Goal: Task Accomplishment & Management: Complete application form

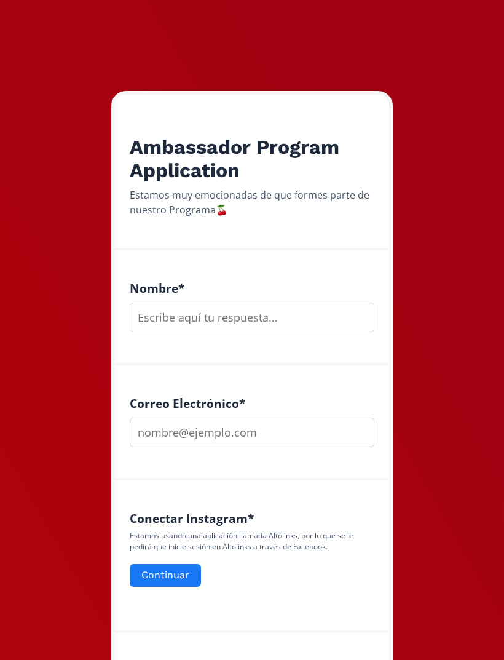
scroll to position [50, 0]
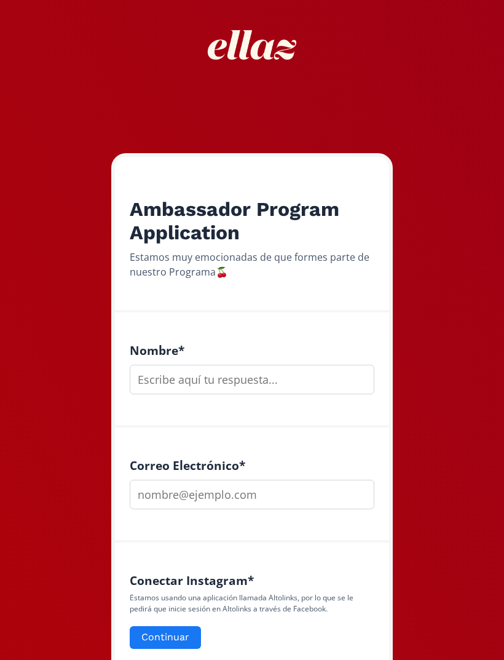
click at [328, 380] on input "text" at bounding box center [252, 380] width 245 height 30
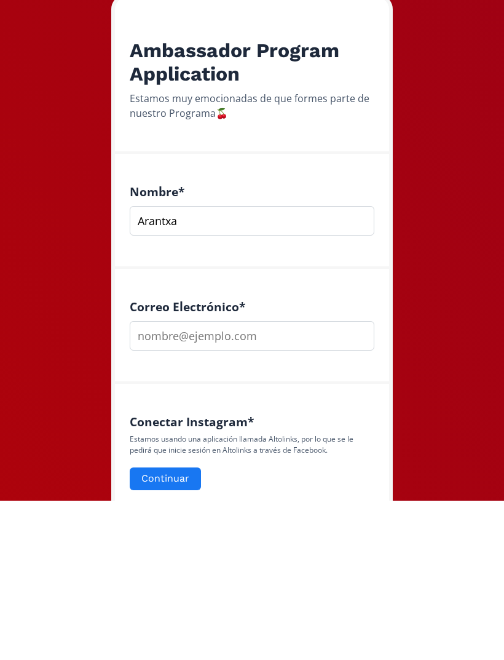
type input "Arantxa"
click at [314, 480] on input "email" at bounding box center [252, 495] width 245 height 30
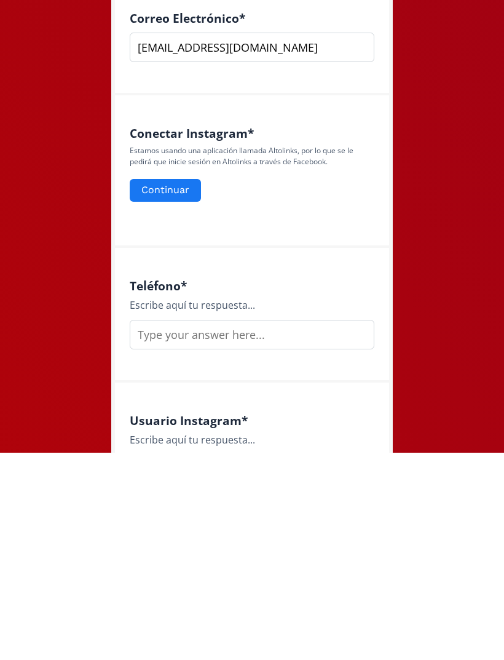
scroll to position [318, 0]
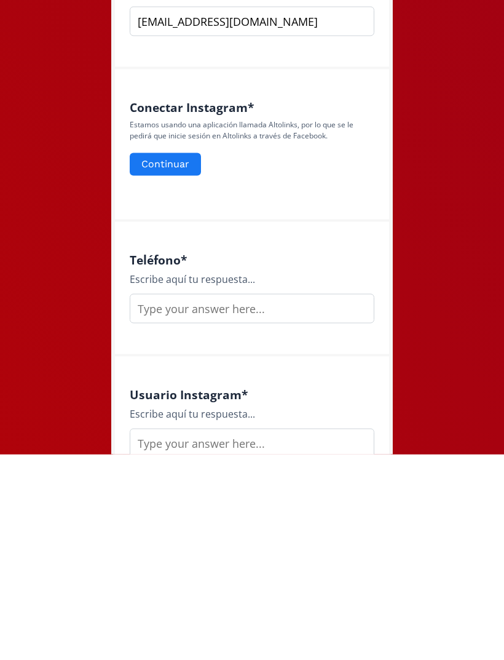
type input "[EMAIL_ADDRESS][DOMAIN_NAME]"
click at [345, 499] on input "text" at bounding box center [252, 514] width 245 height 30
type input "6644107665"
click at [322, 634] on input "text" at bounding box center [252, 649] width 245 height 30
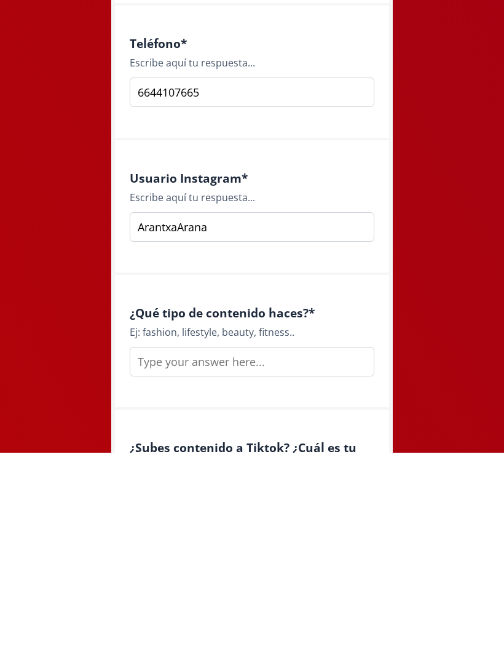
scroll to position [554, 0]
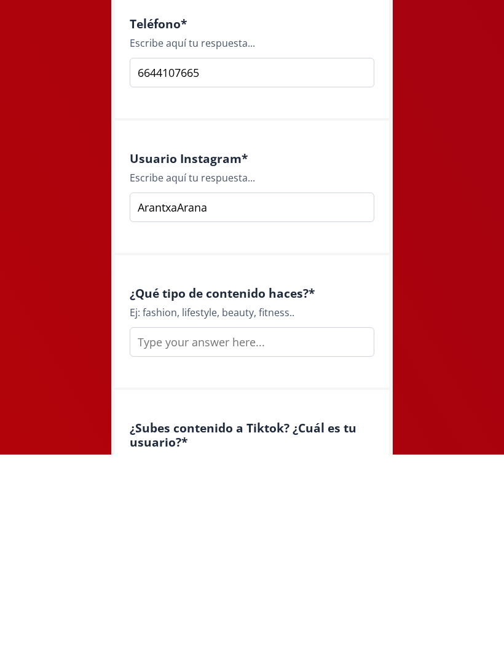
type input "ArantxaArana"
click at [322, 532] on input "text" at bounding box center [252, 547] width 245 height 30
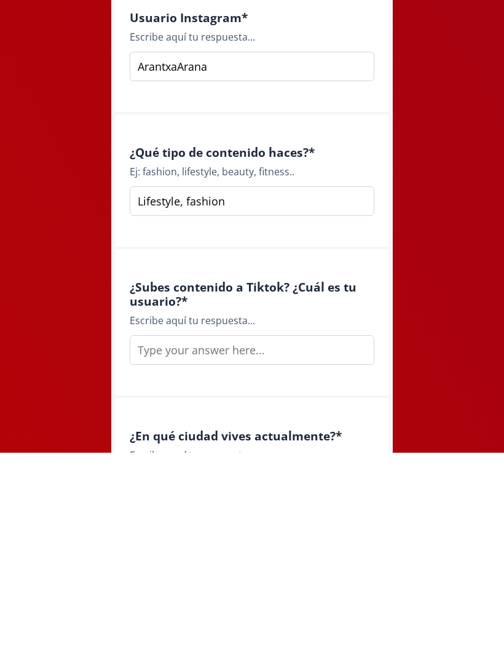
scroll to position [696, 0]
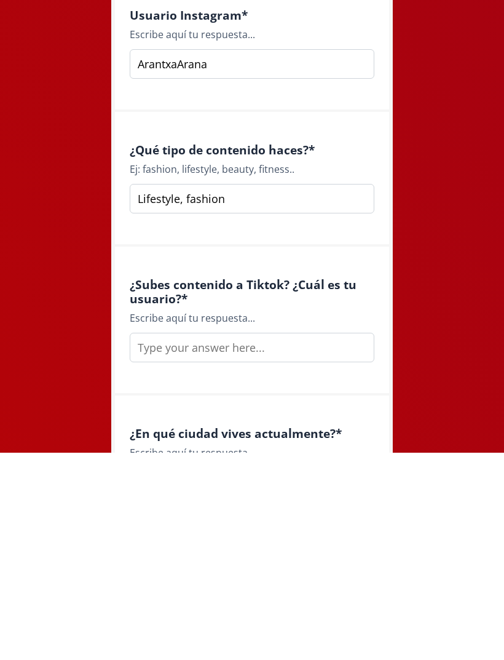
type input "Lifestyle, fashion"
click at [342, 540] on input "text" at bounding box center [252, 555] width 245 height 30
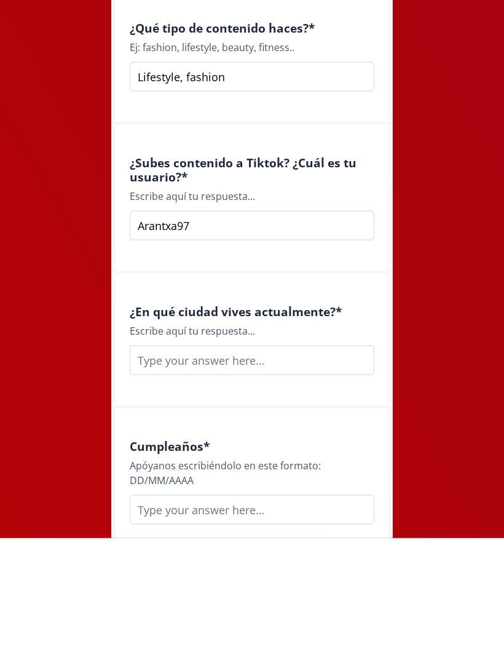
type input "Arantxa97"
click at [333, 467] on input "text" at bounding box center [252, 482] width 245 height 30
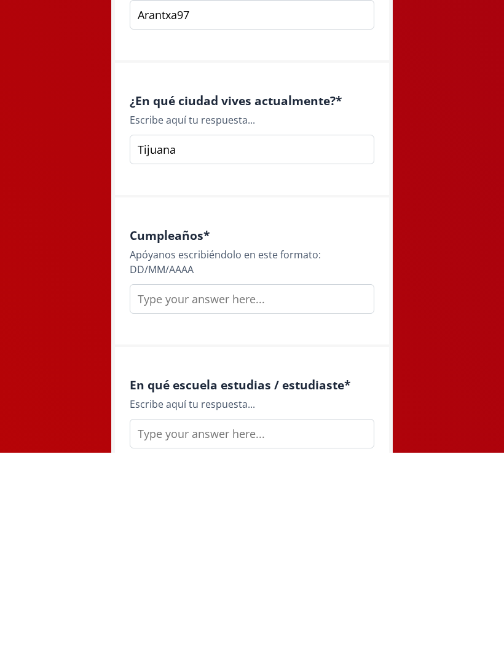
scroll to position [1034, 0]
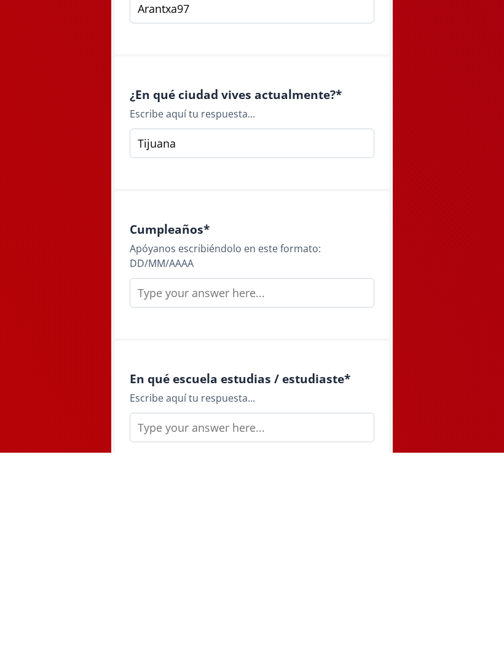
type input "Tijuana"
click at [153, 485] on input "text" at bounding box center [252, 500] width 245 height 30
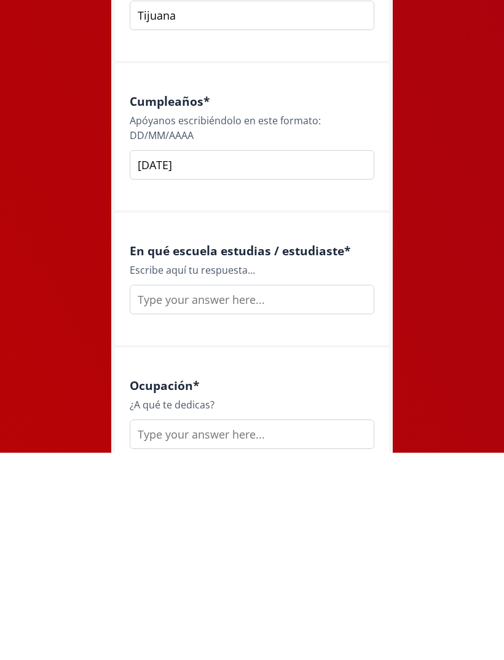
scroll to position [1186, 0]
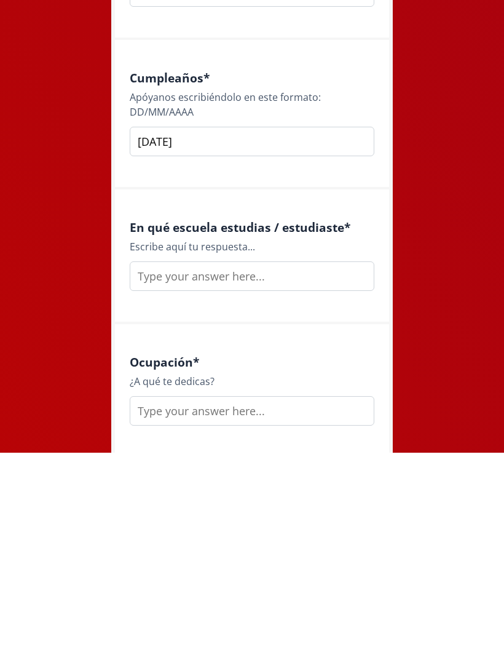
type input "[DATE]"
click at [334, 468] on input "text" at bounding box center [252, 483] width 245 height 30
type input "Tecnologico"
click at [143, 603] on input "text" at bounding box center [252, 618] width 245 height 30
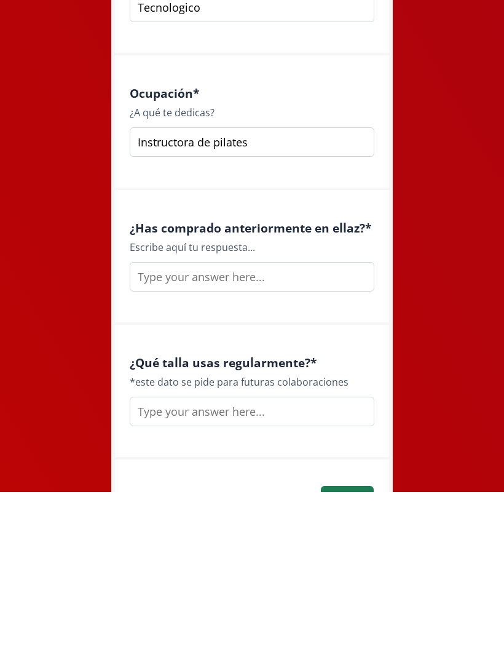
scroll to position [1496, 0]
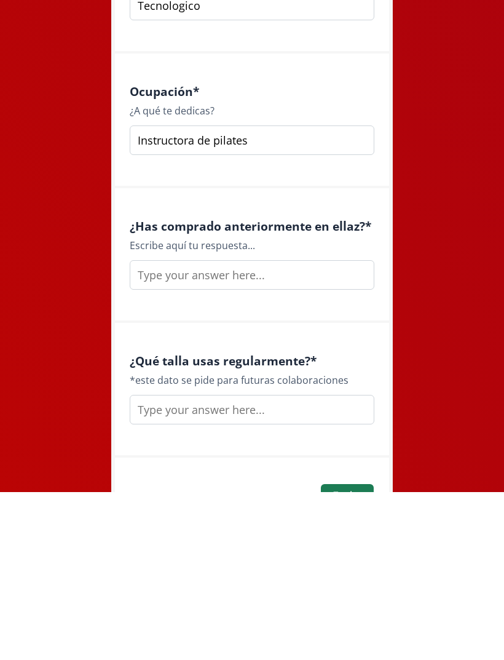
type input "Instructora de pilates"
click at [167, 428] on input "text" at bounding box center [252, 443] width 245 height 30
type input "Si"
click at [334, 562] on input "text" at bounding box center [252, 577] width 245 height 30
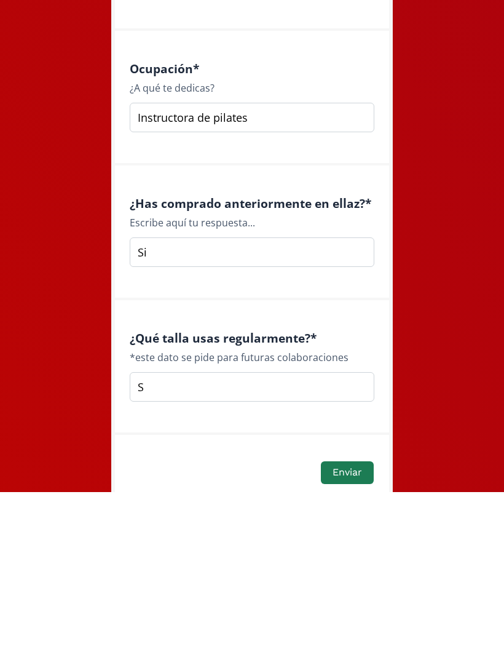
scroll to position [1583, 0]
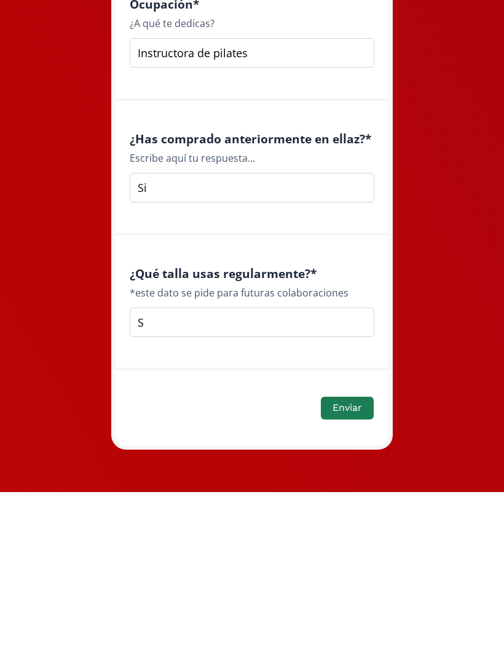
type input "S"
click at [350, 564] on button "Enviar" at bounding box center [347, 575] width 53 height 23
click at [356, 564] on button "Enviar" at bounding box center [347, 575] width 53 height 23
click at [352, 564] on button "Enviar" at bounding box center [347, 575] width 53 height 23
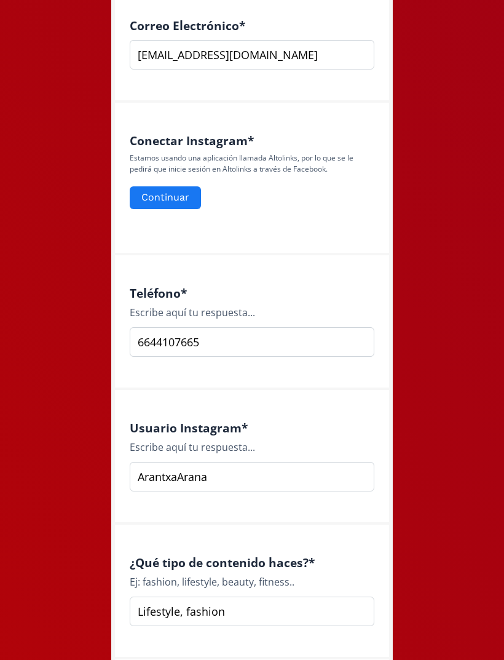
scroll to position [487, 0]
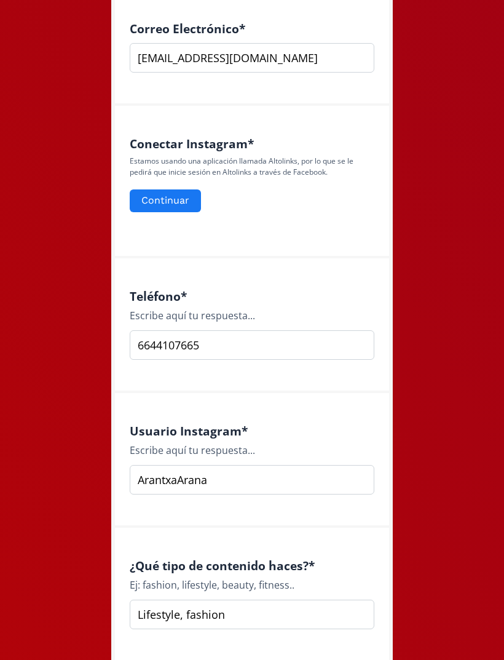
click at [154, 197] on button "Continuar" at bounding box center [165, 200] width 71 height 23
